Goal: Task Accomplishment & Management: Complete application form

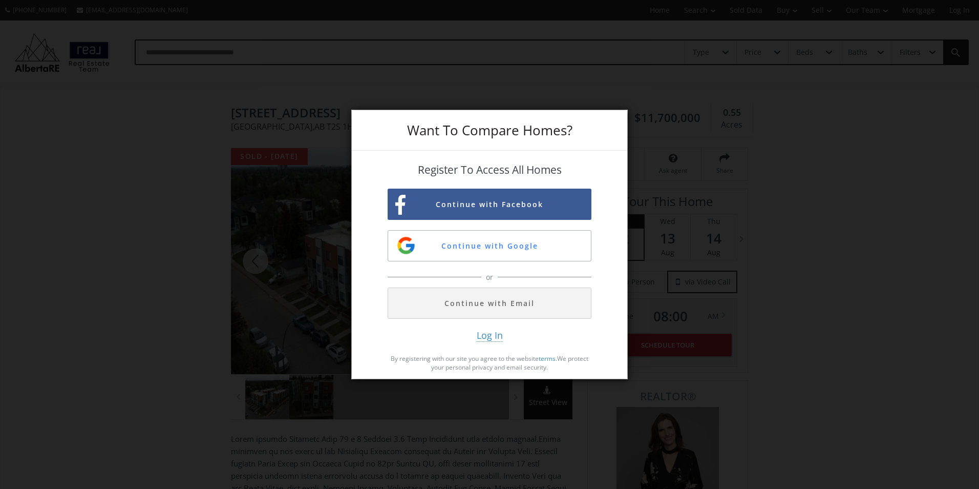
drag, startPoint x: 680, startPoint y: 304, endPoint x: 694, endPoint y: 300, distance: 13.9
click at [684, 304] on div "Want To Compare Homes? Register To Access All Homes Continue with Facebook Cont…" at bounding box center [489, 244] width 979 height 489
click at [146, 256] on div "Want To Compare Homes? Register To Access All Homes Continue with Facebook Cont…" at bounding box center [489, 244] width 979 height 489
click at [742, 195] on div "Want To Compare Homes? Register To Access All Homes Continue with Facebook Cont…" at bounding box center [489, 244] width 979 height 489
click at [199, 333] on div "Want To Compare Homes? Register To Access All Homes Continue with Facebook Cont…" at bounding box center [489, 244] width 979 height 489
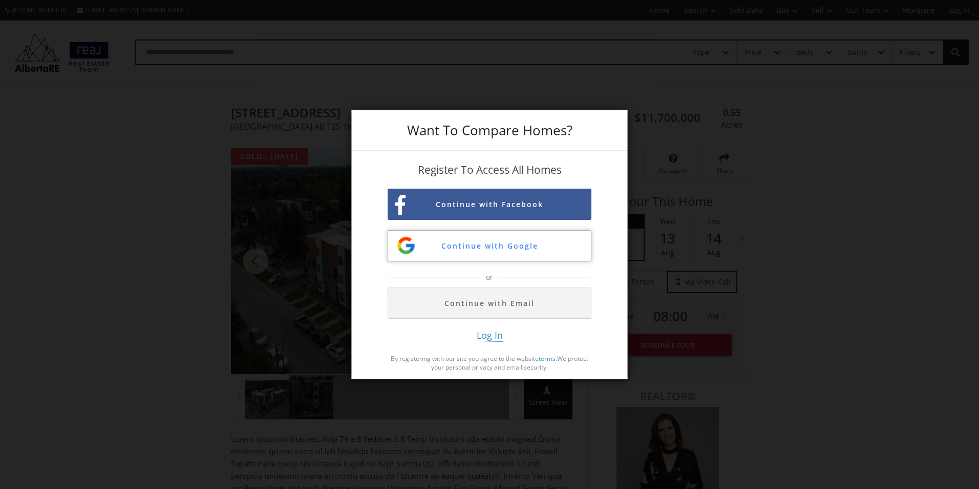
click at [498, 245] on button "Continue with Google" at bounding box center [490, 245] width 204 height 31
